Goal: Check status: Check status

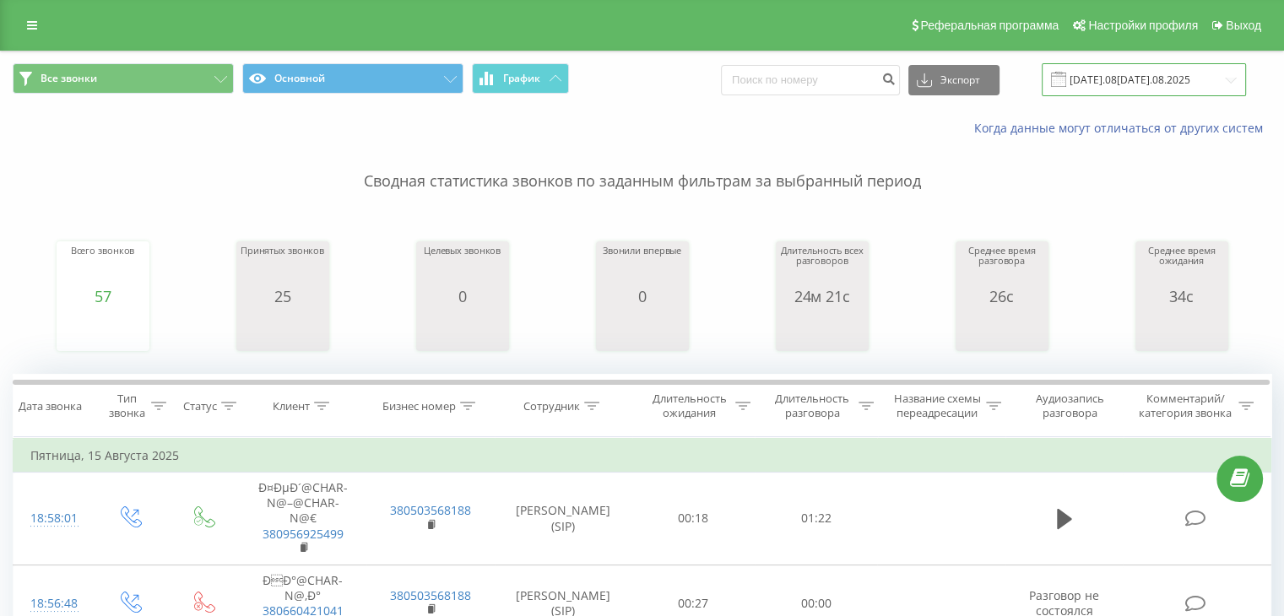
click at [1111, 79] on input "[DATE]08.[DATE]08.2025" at bounding box center [1144, 79] width 204 height 33
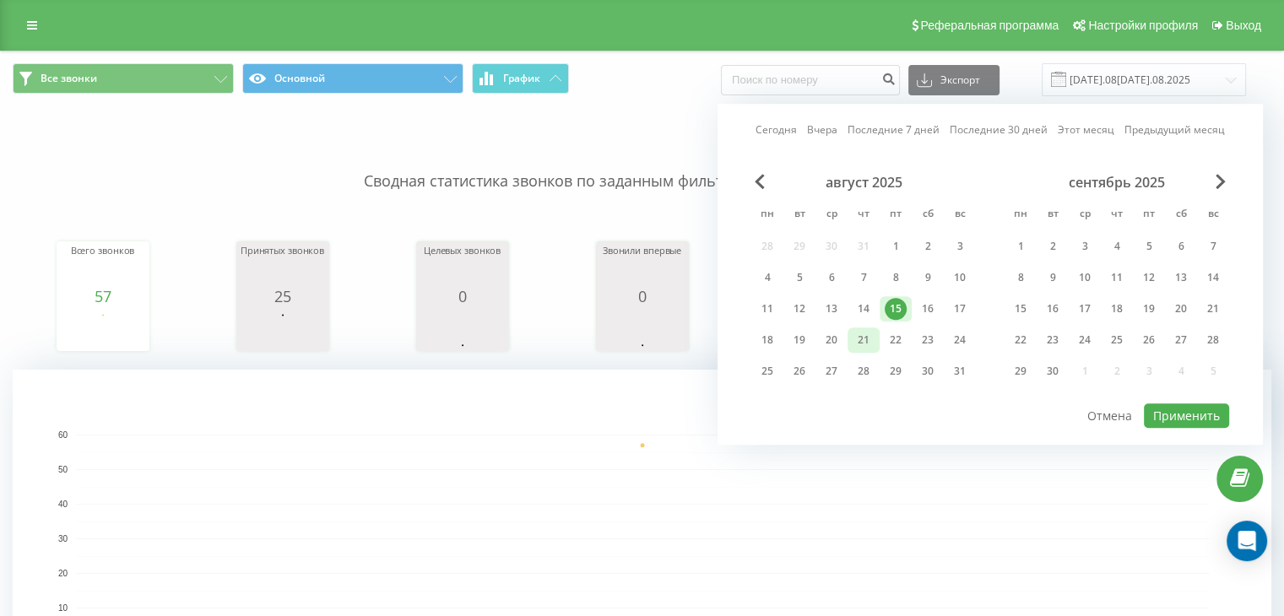
click at [848, 335] on div "21" at bounding box center [864, 340] width 32 height 25
click at [826, 333] on div "20" at bounding box center [832, 340] width 22 height 22
click at [826, 335] on div "20" at bounding box center [832, 340] width 22 height 22
click at [1186, 406] on button "Применить" at bounding box center [1186, 416] width 85 height 24
type input "[DATE]25 [DATE]25"
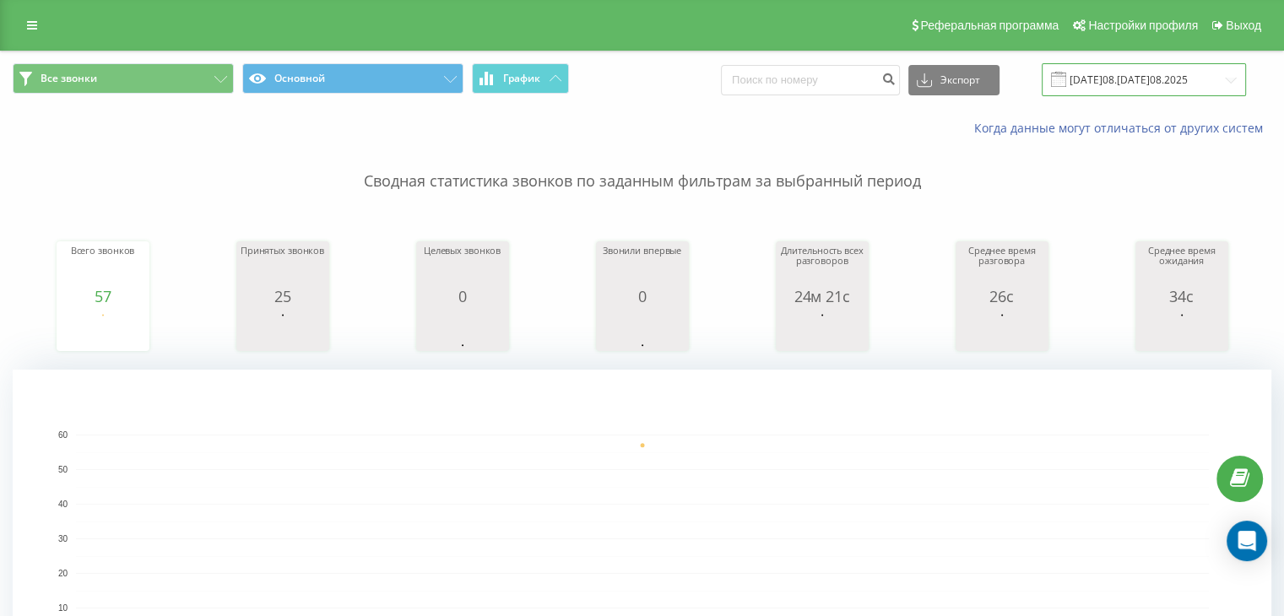
click at [1142, 73] on input "[DATE]08.[DATE]08.2025" at bounding box center [1144, 79] width 204 height 33
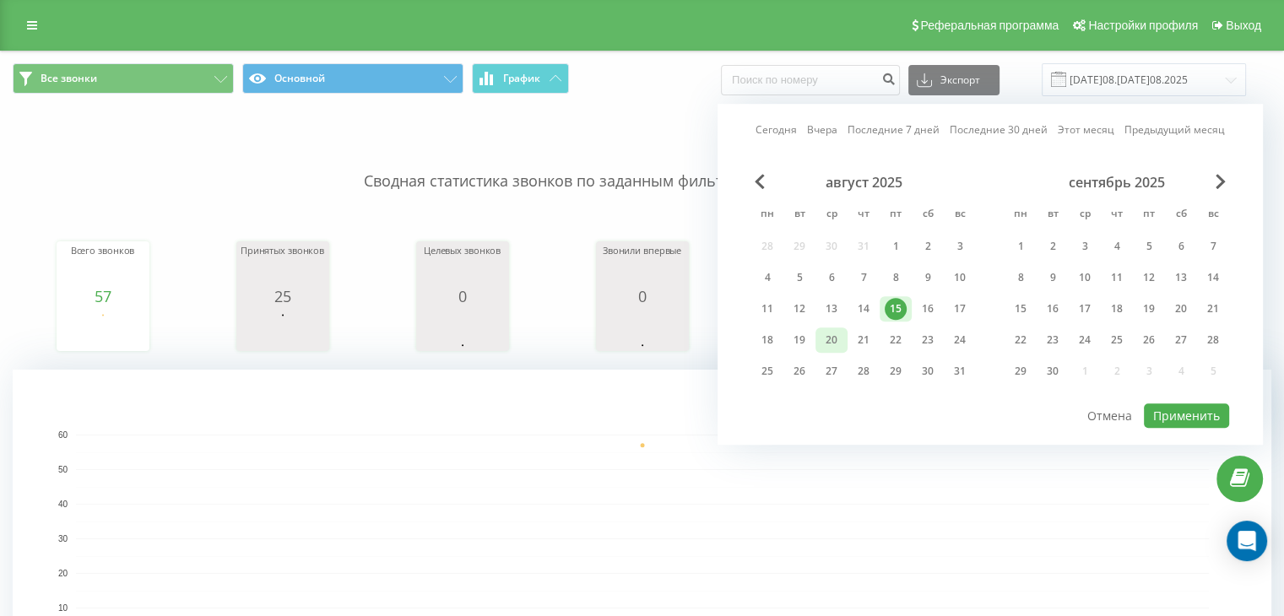
click at [821, 343] on div "20" at bounding box center [832, 340] width 22 height 22
click at [1189, 408] on button "Применить" at bounding box center [1186, 416] width 85 height 24
type input "[DATE]25 [DATE]25"
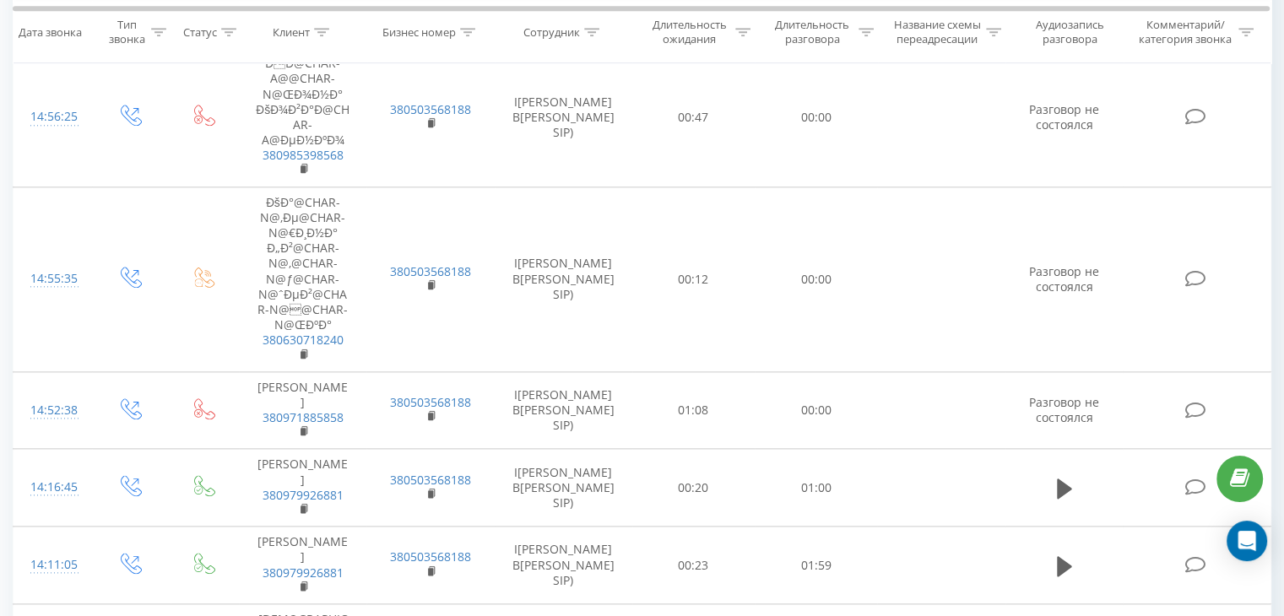
scroll to position [2130, 0]
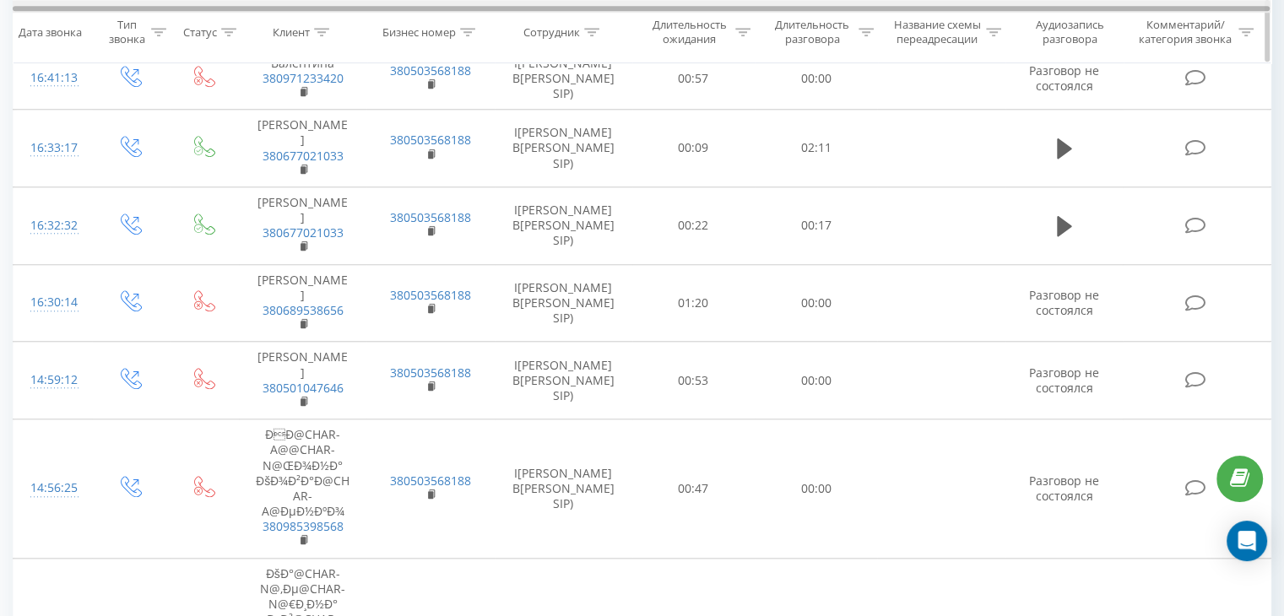
scroll to position [2343, 0]
